Goal: Task Accomplishment & Management: Complete application form

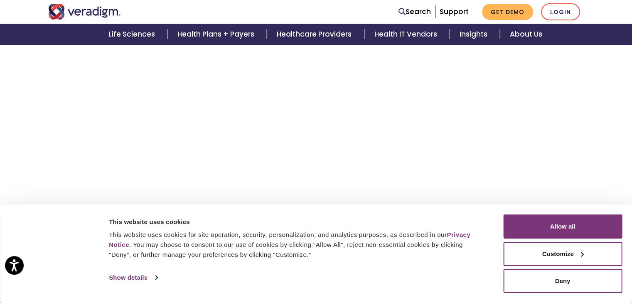
scroll to position [1237, 0]
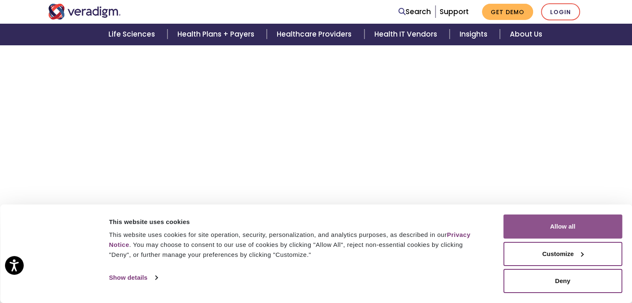
click at [576, 225] on button "Allow all" at bounding box center [562, 226] width 119 height 24
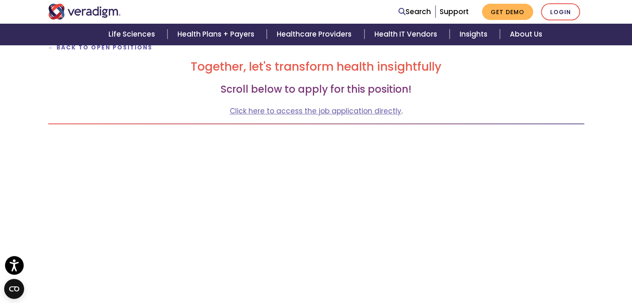
scroll to position [108, 0]
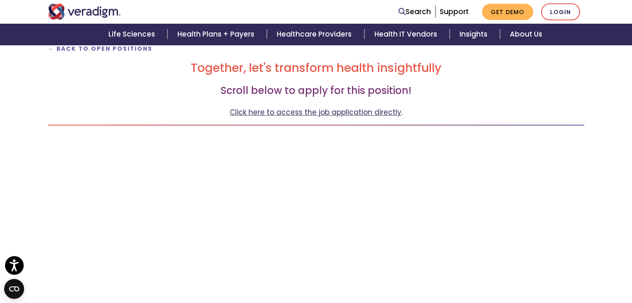
click at [288, 113] on link "Click here to access the job application directly" at bounding box center [316, 112] width 172 height 10
click at [89, 49] on strong "← Back to Open Positions" at bounding box center [100, 49] width 105 height 8
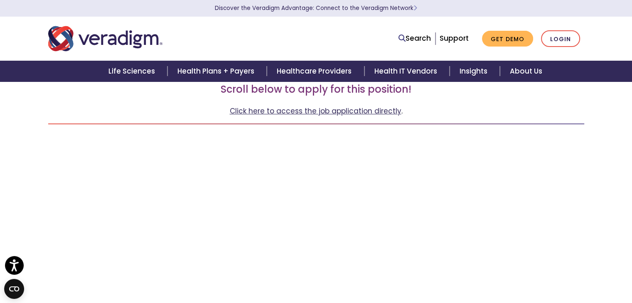
click at [266, 112] on link "Click here to access the job application directly" at bounding box center [316, 111] width 172 height 10
